Goal: Task Accomplishment & Management: Manage account settings

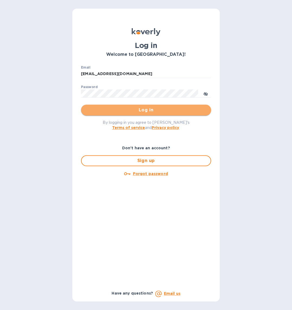
click at [149, 110] on span "Log in" at bounding box center [145, 110] width 121 height 7
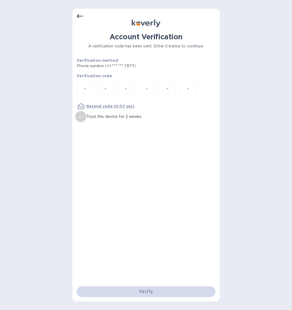
click at [81, 116] on input "Trust this device for 2 weeks" at bounding box center [80, 116] width 11 height 11
checkbox input "true"
click at [86, 93] on input "number" at bounding box center [84, 90] width 7 height 10
type input "4"
type input "5"
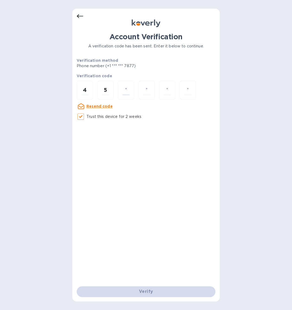
type input "7"
type input "2"
type input "5"
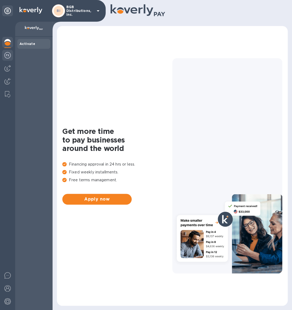
click at [8, 55] on img at bounding box center [7, 55] width 7 height 7
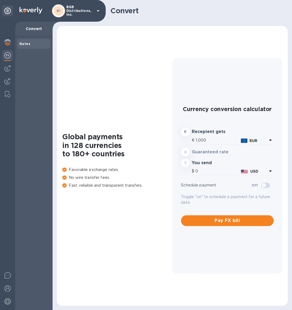
type input "1,174.76"
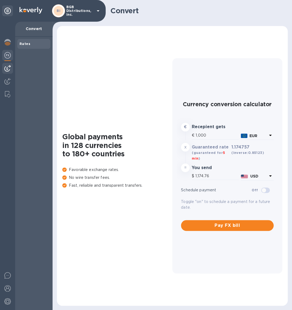
click at [8, 68] on img at bounding box center [7, 68] width 7 height 7
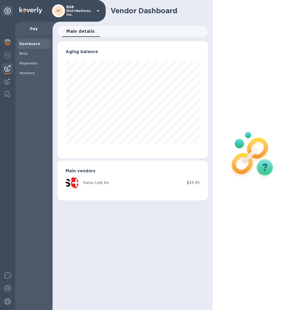
scroll to position [117, 150]
click at [24, 55] on b "Bills" at bounding box center [24, 54] width 8 height 4
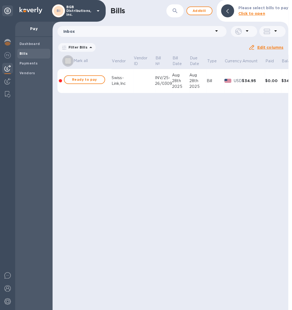
click at [69, 59] on input "Mark all" at bounding box center [67, 60] width 11 height 11
checkbox input "true"
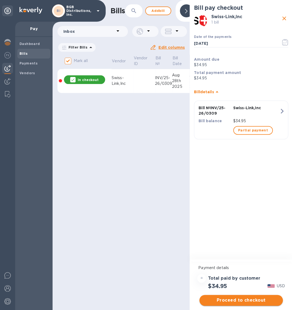
click at [243, 299] on span "Proceed to checkout" at bounding box center [241, 300] width 75 height 7
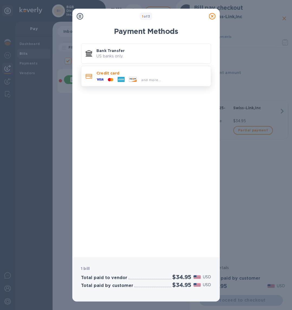
click at [110, 78] on icon at bounding box center [109, 79] width 3 height 3
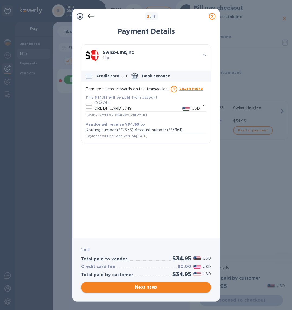
click at [148, 286] on span "Next step" at bounding box center [145, 287] width 121 height 7
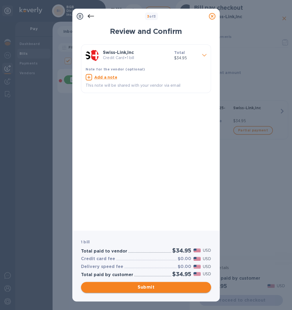
click at [145, 287] on span "Submit" at bounding box center [145, 287] width 121 height 7
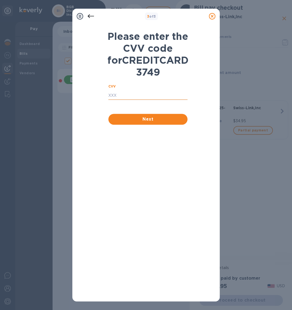
click at [126, 100] on input "text" at bounding box center [147, 96] width 79 height 8
type input "873"
click at [147, 123] on span "Next" at bounding box center [148, 119] width 71 height 7
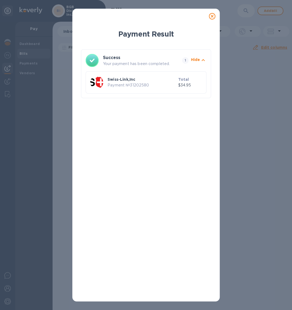
click at [212, 17] on icon at bounding box center [212, 16] width 7 height 7
